Goal: Task Accomplishment & Management: Manage account settings

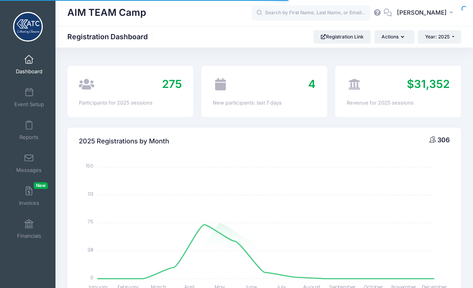
select select
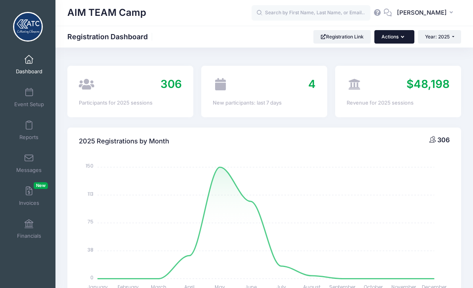
click at [404, 34] on button "Actions" at bounding box center [394, 36] width 40 height 13
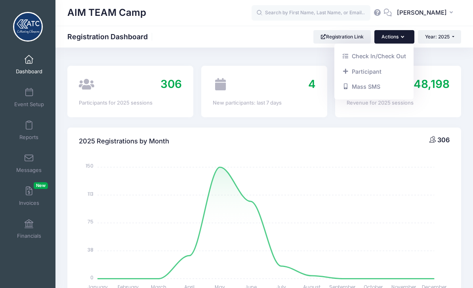
click at [270, 27] on div "AIM TEAM Camp Registration Dashboard Registration Link Actions Year: 2025 Year:…" at bounding box center [263, 37] width 417 height 22
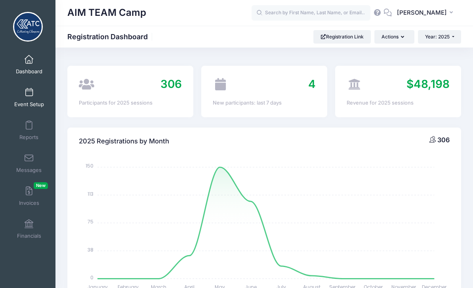
click at [29, 94] on span at bounding box center [29, 92] width 0 height 9
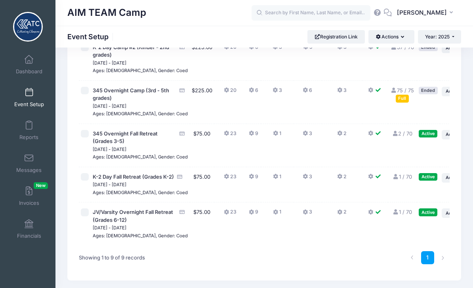
scroll to position [265, 0]
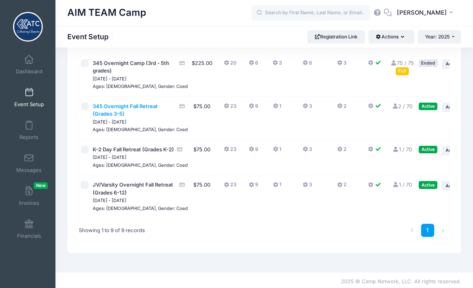
click at [128, 117] on span "345 Overnight Fall Retreat (Grades 3-5)" at bounding box center [125, 110] width 65 height 14
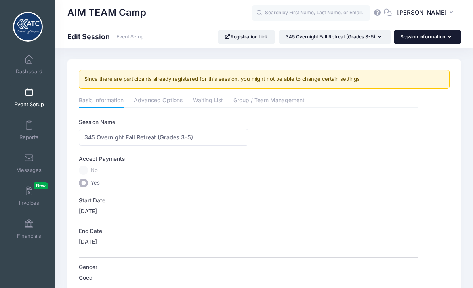
click at [443, 38] on button "Session Information" at bounding box center [427, 36] width 67 height 13
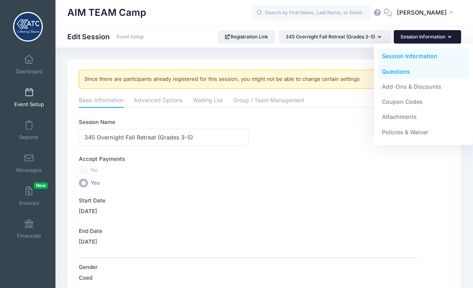
click at [435, 73] on link "Questions" at bounding box center [423, 71] width 91 height 15
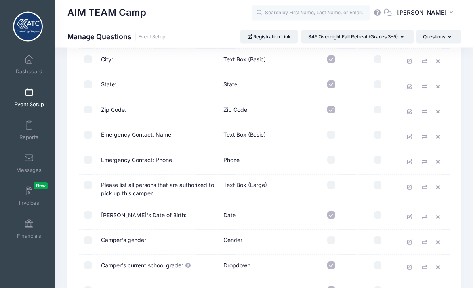
scroll to position [223, 0]
click at [413, 266] on icon at bounding box center [410, 266] width 6 height 5
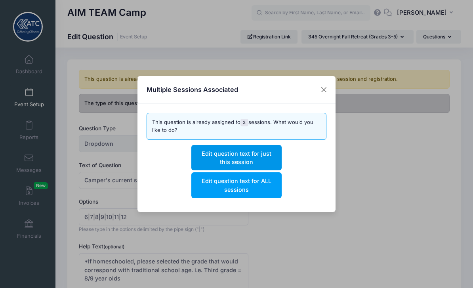
click at [263, 159] on button "Edit question text for just this session" at bounding box center [236, 157] width 90 height 25
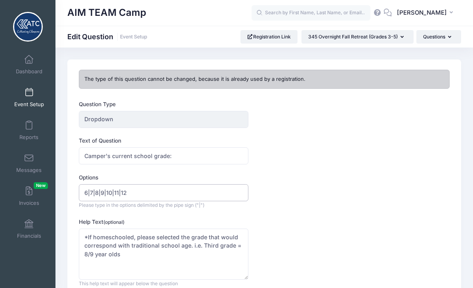
click at [151, 191] on input "6|7|8|9|10|11|12" at bounding box center [163, 192] width 169 height 17
type input "6"
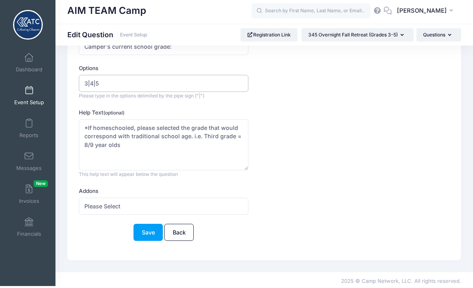
scroll to position [109, 0]
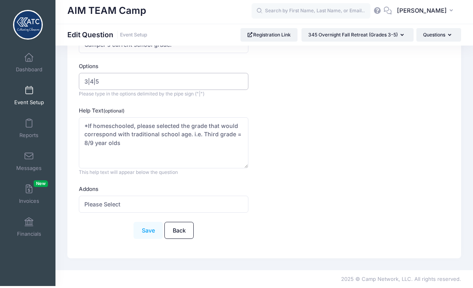
type input "3|4|5"
click at [152, 228] on button "Save" at bounding box center [147, 232] width 29 height 17
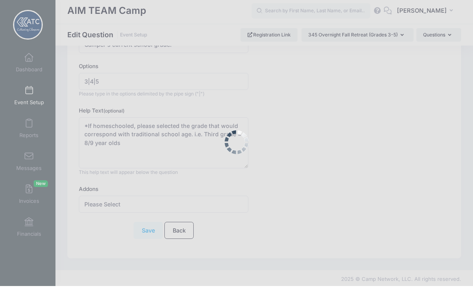
scroll to position [84, 0]
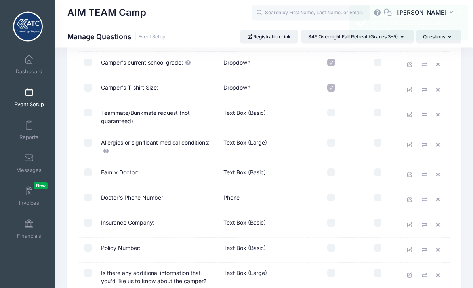
scroll to position [477, 0]
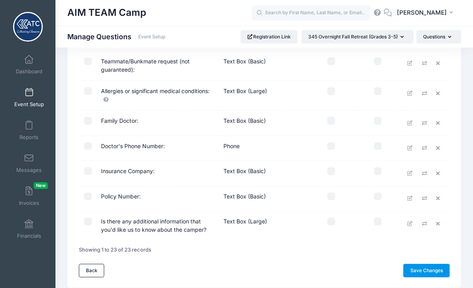
click at [433, 268] on link "Save Changes" at bounding box center [426, 270] width 46 height 13
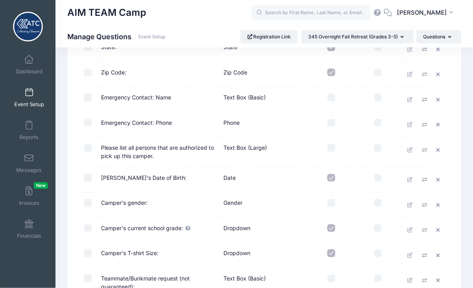
scroll to position [264, 0]
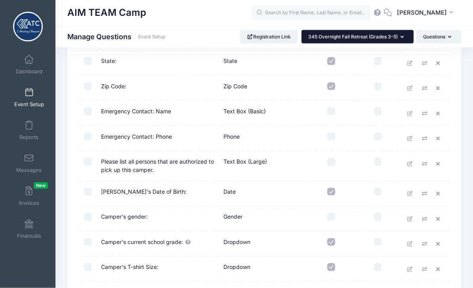
click at [400, 37] on icon "button" at bounding box center [403, 37] width 6 height 0
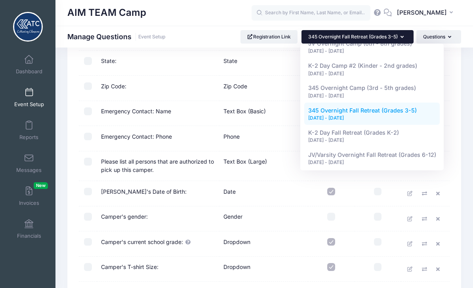
scroll to position [79, 0]
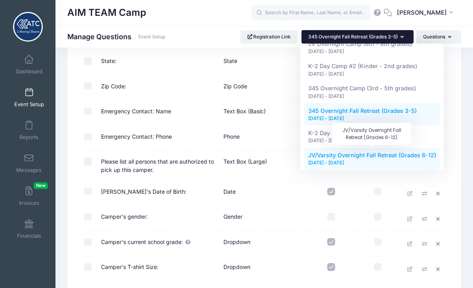
click at [395, 153] on span "JV/Varsity Overnight Fall Retreat (Grades 6-12)" at bounding box center [372, 155] width 128 height 7
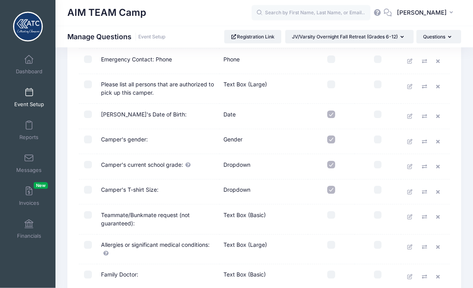
scroll to position [324, 0]
click at [413, 168] on link at bounding box center [410, 167] width 12 height 12
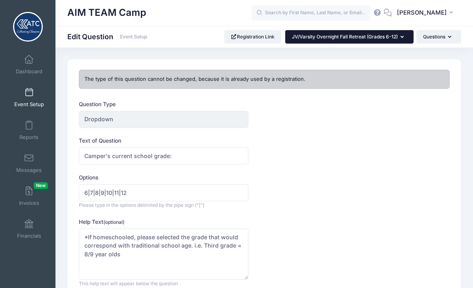
click at [396, 39] on span "JV/Varsity Overnight Fall Retreat (Grades 6-12)" at bounding box center [345, 37] width 106 height 6
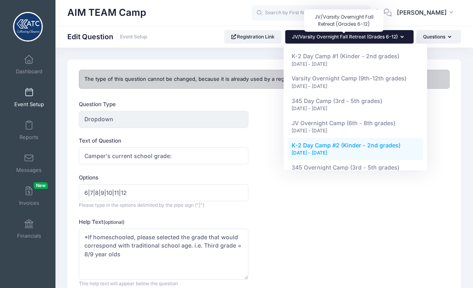
click at [392, 146] on span "K-2 Day Camp #2 (Kinder - 2nd grades)" at bounding box center [345, 145] width 109 height 7
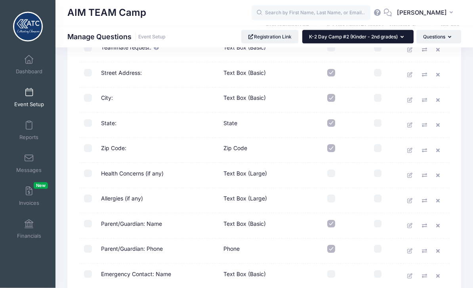
scroll to position [270, 0]
click at [397, 34] on span "K-2 Day Camp #2 (Kinder - 2nd grades)" at bounding box center [353, 37] width 89 height 6
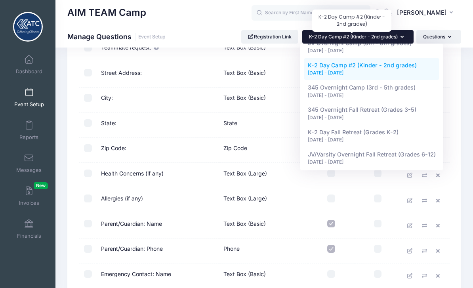
scroll to position [79, 0]
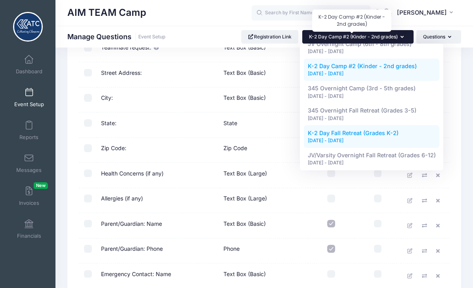
click at [406, 137] on div "[DATE] - [DATE]" at bounding box center [372, 140] width 128 height 7
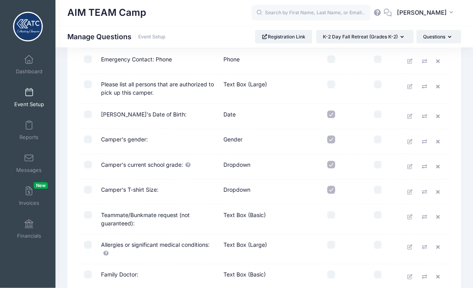
scroll to position [324, 0]
click at [411, 166] on icon at bounding box center [410, 166] width 6 height 5
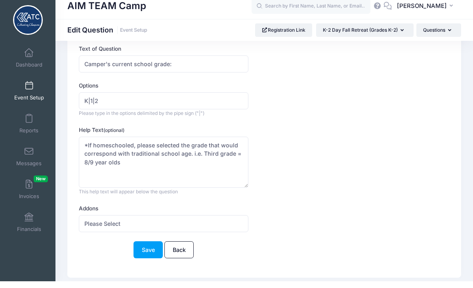
scroll to position [84, 0]
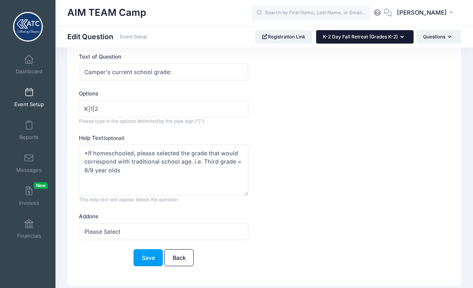
click at [396, 37] on span "K-2 Day Fall Retreat (Grades K-2)" at bounding box center [360, 37] width 75 height 6
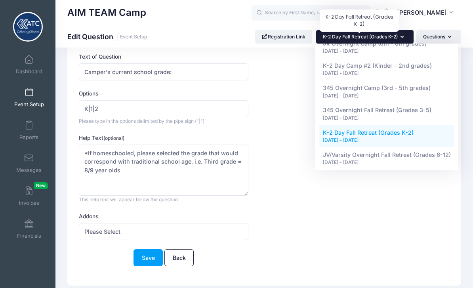
scroll to position [79, 0]
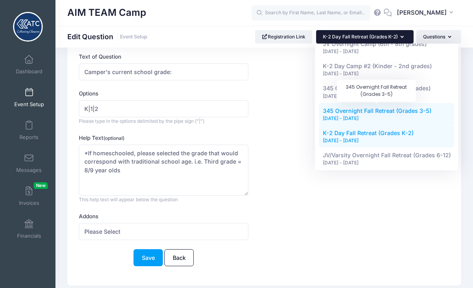
click at [411, 110] on span "345 Overnight Fall Retreat (Grades 3-5)" at bounding box center [377, 110] width 108 height 7
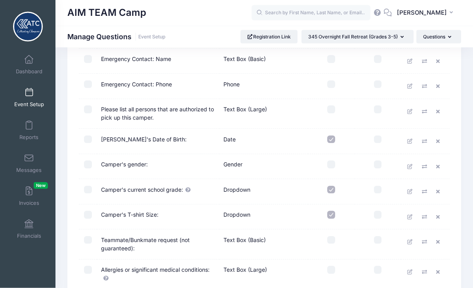
scroll to position [299, 0]
click at [338, 163] on label at bounding box center [331, 164] width 39 height 8
click at [335, 163] on input "checkbox" at bounding box center [331, 164] width 8 height 8
checkbox input "true"
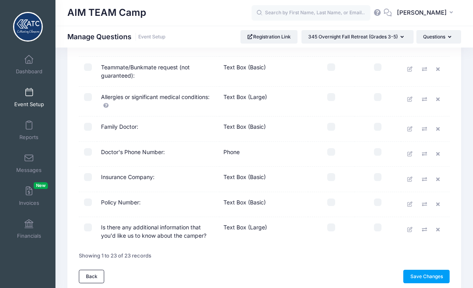
scroll to position [477, 0]
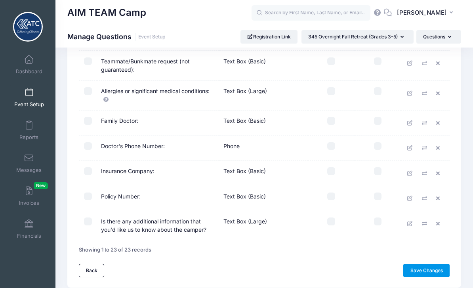
click at [435, 264] on link "Save Changes" at bounding box center [426, 270] width 46 height 13
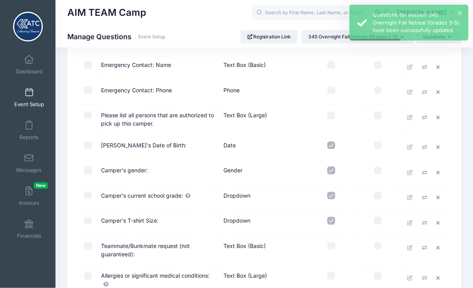
scroll to position [293, 0]
click at [413, 195] on icon at bounding box center [410, 197] width 6 height 5
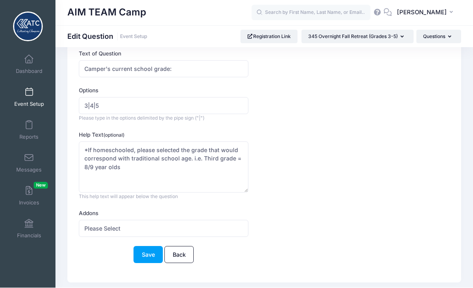
scroll to position [84, 0]
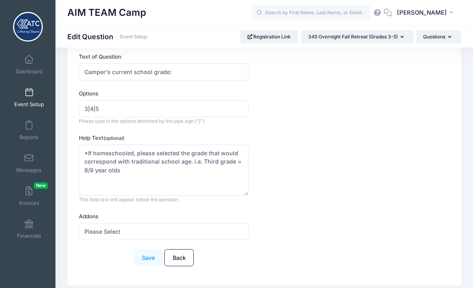
click at [143, 255] on button "Save" at bounding box center [147, 257] width 29 height 17
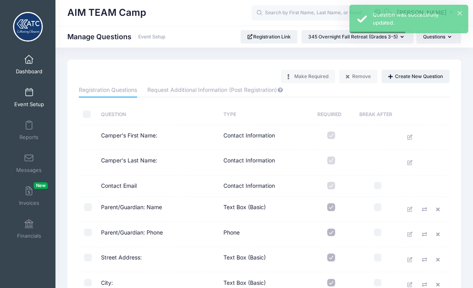
click at [34, 63] on link "Dashboard" at bounding box center [29, 65] width 38 height 28
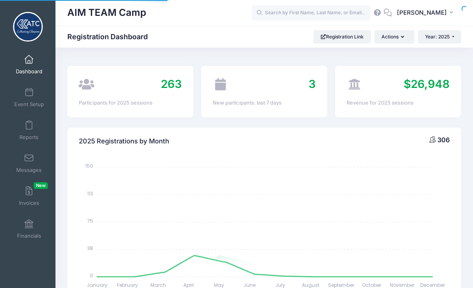
select select
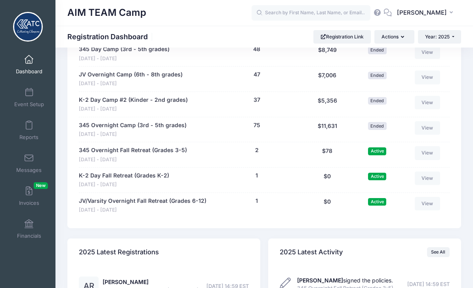
scroll to position [677, 0]
click at [173, 146] on link "345 Overnight Fall Retreat (Grades 3-5)" at bounding box center [133, 150] width 108 height 8
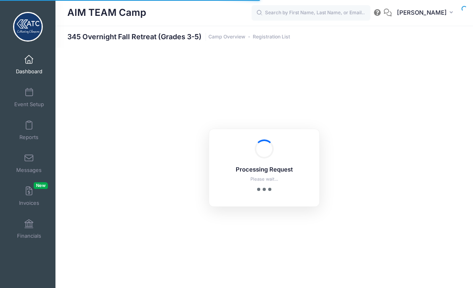
select select "10"
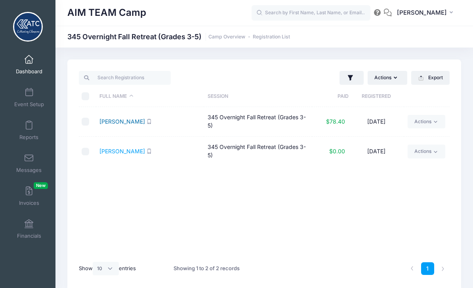
click at [138, 121] on link "Roberts, Athalee" at bounding box center [122, 121] width 46 height 7
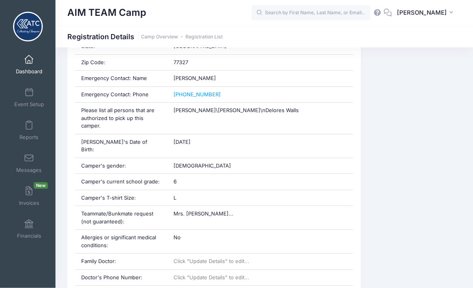
scroll to position [314, 0]
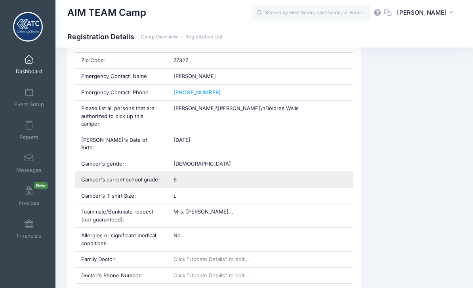
click at [198, 172] on div "6" at bounding box center [259, 180] width 185 height 16
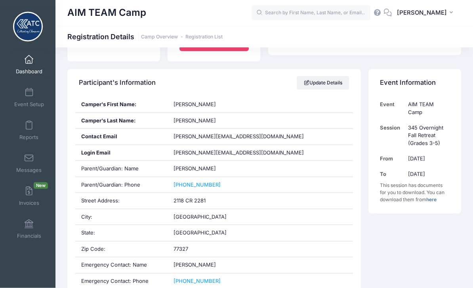
scroll to position [126, 0]
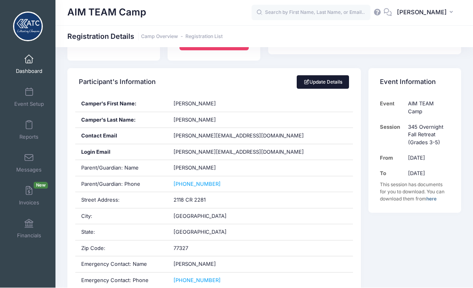
click at [339, 85] on link "Update Details" at bounding box center [323, 82] width 53 height 13
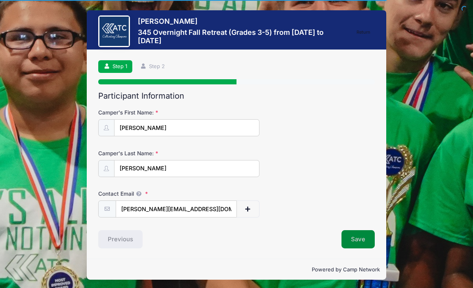
click at [361, 239] on button "Save" at bounding box center [357, 239] width 33 height 18
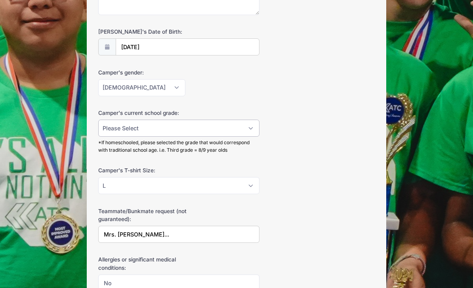
click at [248, 123] on select "Please Select 3 4 5" at bounding box center [178, 128] width 161 height 17
select select "5"
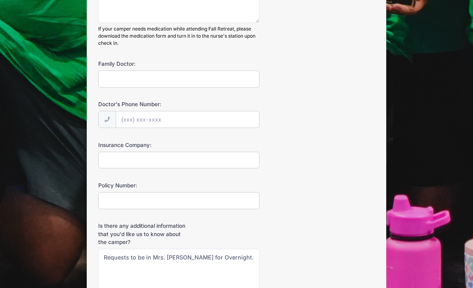
scroll to position [844, 0]
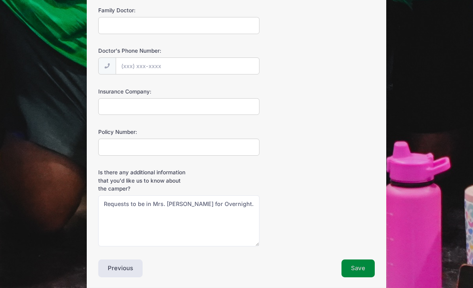
click at [364, 263] on button "Save" at bounding box center [357, 268] width 33 height 18
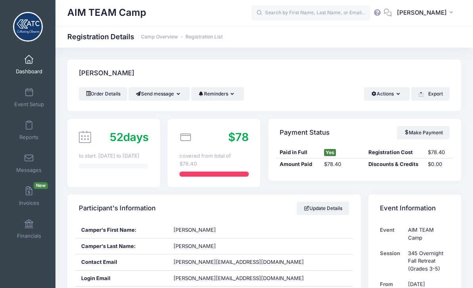
click at [29, 91] on span at bounding box center [29, 92] width 0 height 9
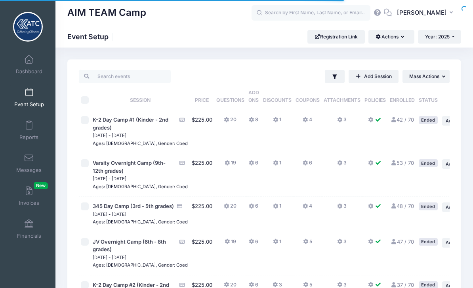
click at [408, 39] on button "Actions" at bounding box center [391, 36] width 46 height 13
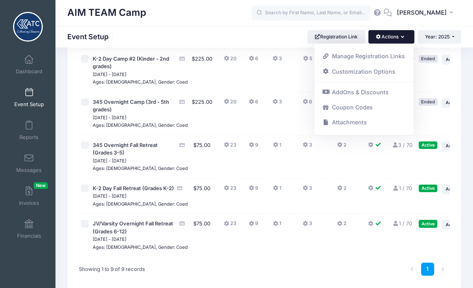
scroll to position [225, 0]
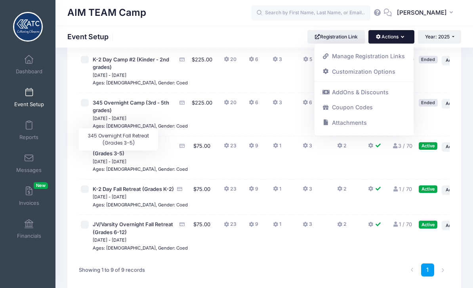
click at [112, 157] on span "345 Overnight Fall Retreat (Grades 3-5)" at bounding box center [125, 150] width 65 height 14
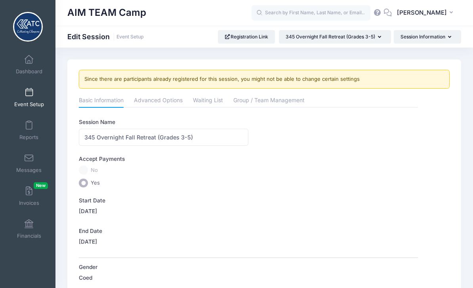
click at [444, 37] on button "Session Information" at bounding box center [427, 36] width 67 height 13
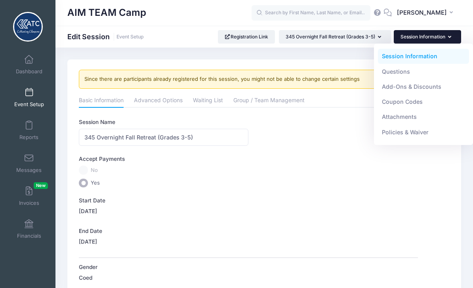
click at [427, 73] on link "Questions" at bounding box center [423, 71] width 91 height 15
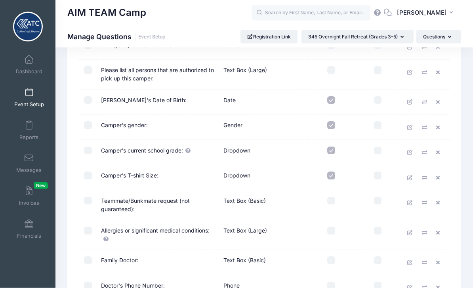
scroll to position [338, 0]
click at [408, 153] on icon at bounding box center [410, 152] width 6 height 5
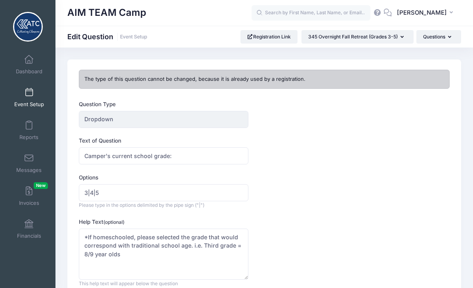
click at [407, 38] on button "345 Overnight Fall Retreat (Grades 3-5)" at bounding box center [357, 36] width 112 height 13
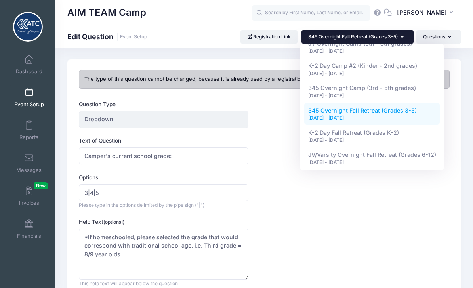
scroll to position [79, 0]
click at [409, 137] on div "[DATE] - [DATE]" at bounding box center [372, 140] width 128 height 7
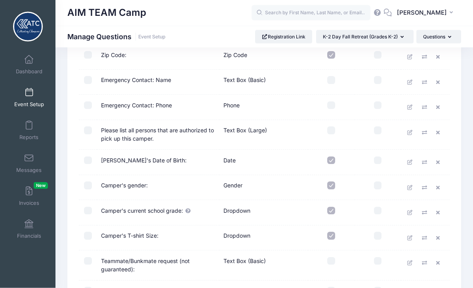
scroll to position [278, 0]
click at [411, 212] on icon at bounding box center [410, 212] width 6 height 5
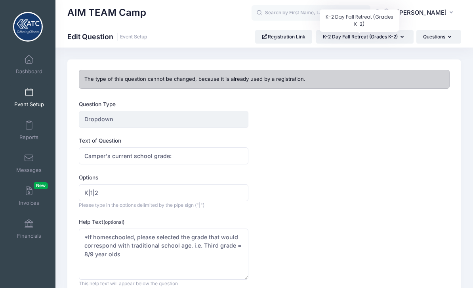
click at [394, 39] on span "K-2 Day Fall Retreat (Grades K-2)" at bounding box center [360, 37] width 75 height 6
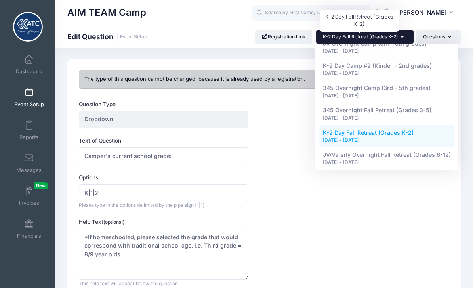
scroll to position [79, 0]
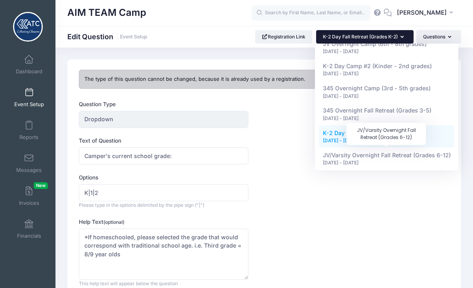
click at [410, 154] on span "JV/Varsity Overnight Fall Retreat (Grades 6-12)" at bounding box center [387, 155] width 128 height 7
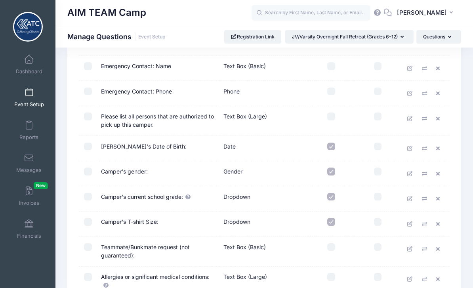
scroll to position [297, 0]
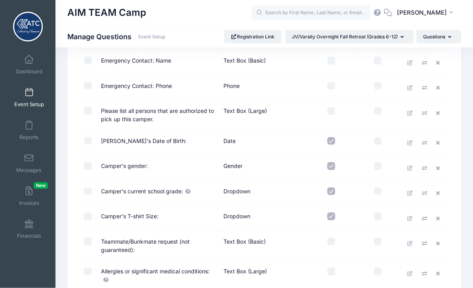
click at [415, 193] on link at bounding box center [410, 194] width 12 height 12
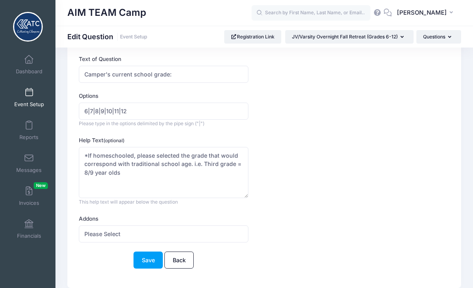
scroll to position [84, 0]
